Goal: Transaction & Acquisition: Purchase product/service

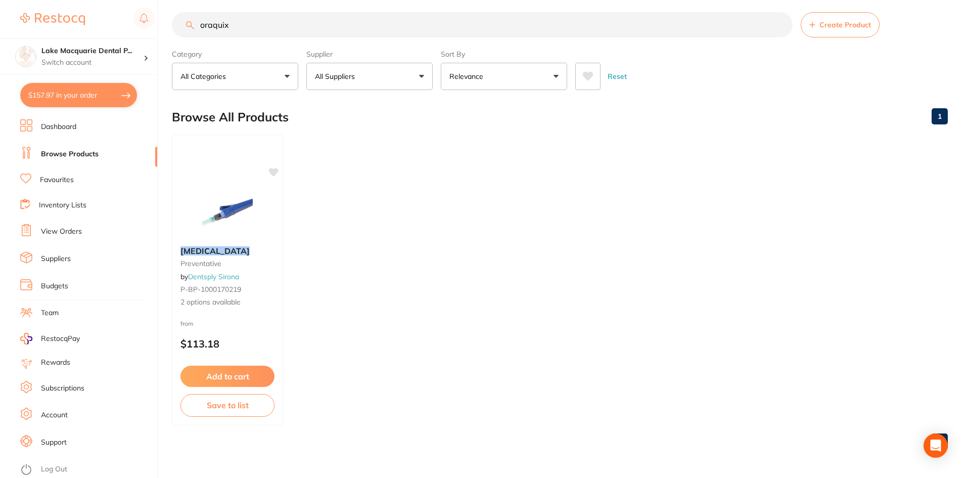
click at [252, 24] on input "oraquix" at bounding box center [482, 24] width 621 height 25
type input "o"
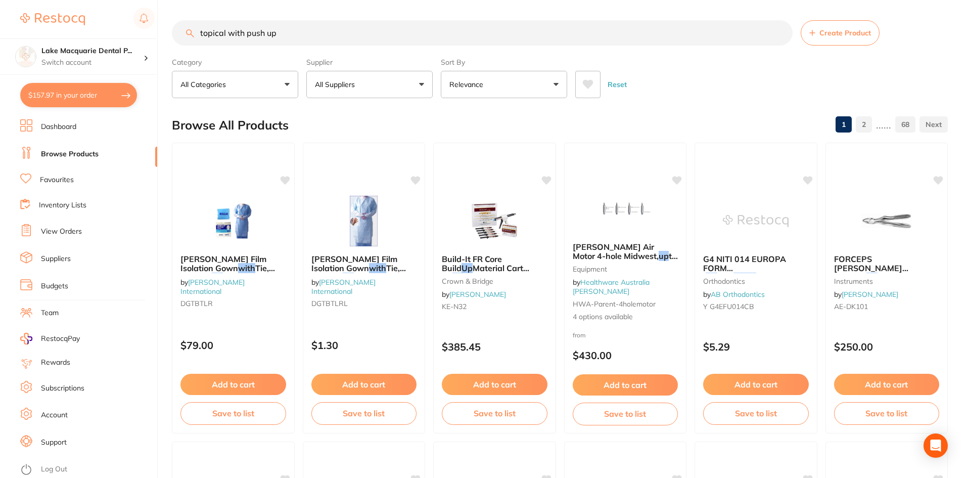
click at [245, 30] on input "topical with push up" at bounding box center [482, 32] width 621 height 25
click at [287, 31] on input "topical with push up" at bounding box center [482, 32] width 621 height 25
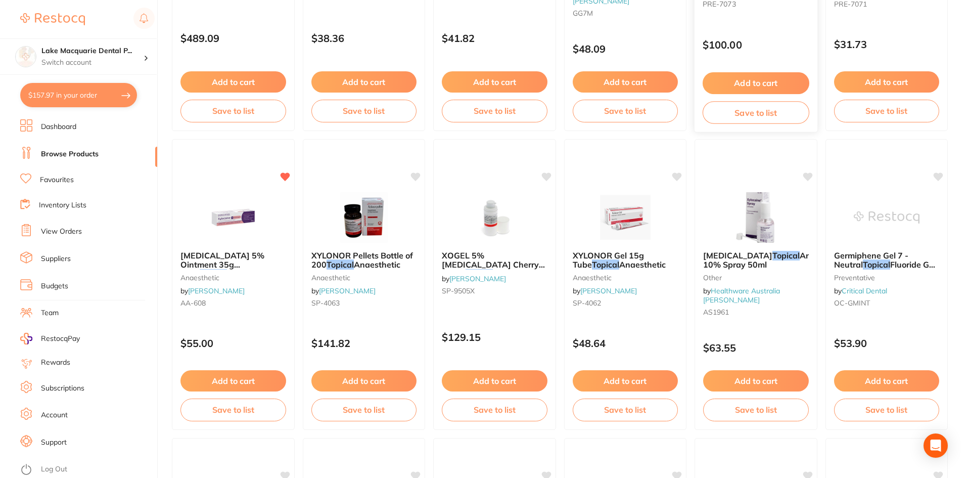
scroll to position [303, 0]
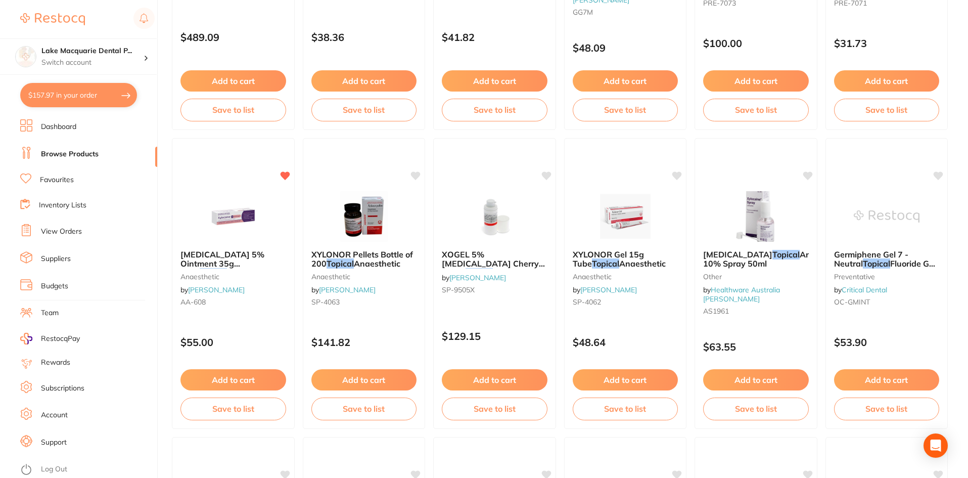
click at [499, 226] on img at bounding box center [495, 216] width 66 height 51
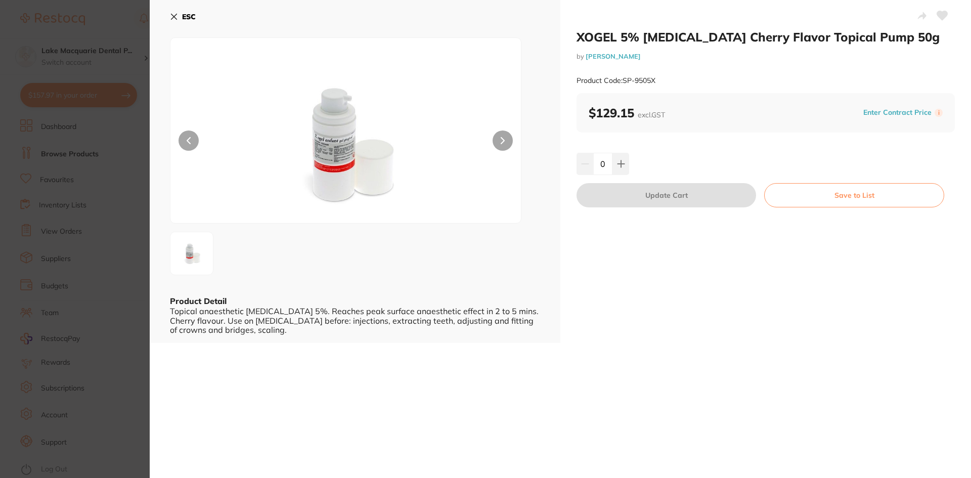
click at [503, 140] on icon at bounding box center [502, 141] width 3 height 6
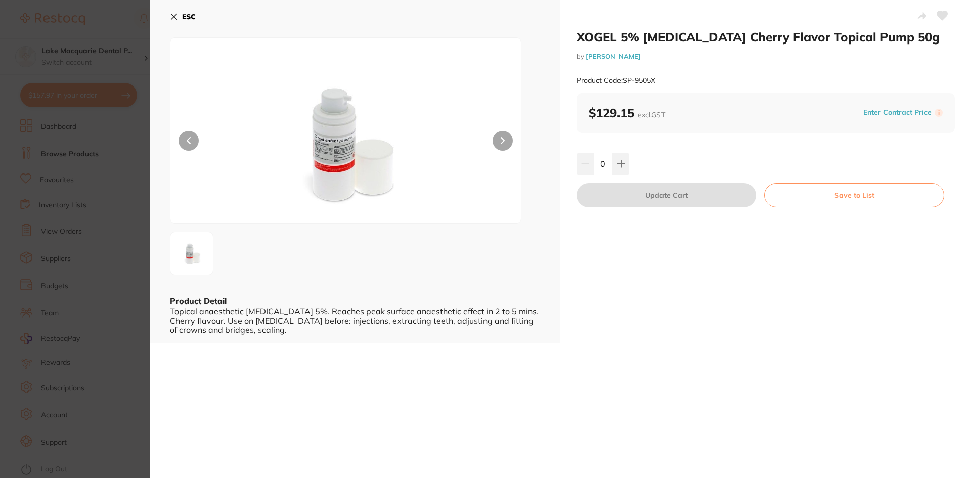
click at [503, 140] on icon at bounding box center [502, 141] width 3 height 6
click at [172, 9] on button "ESC" at bounding box center [183, 16] width 26 height 17
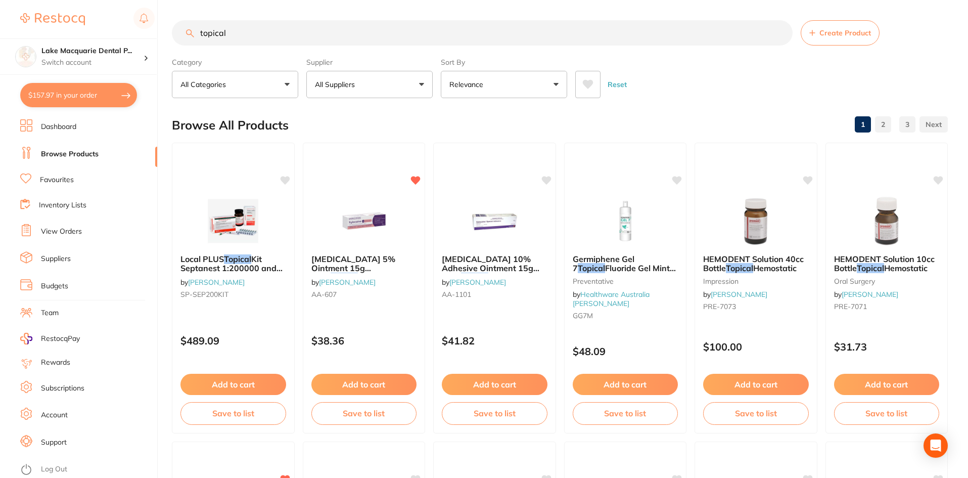
click at [269, 21] on input "topical" at bounding box center [482, 32] width 621 height 25
type input "topical"
